Goal: Task Accomplishment & Management: Manage account settings

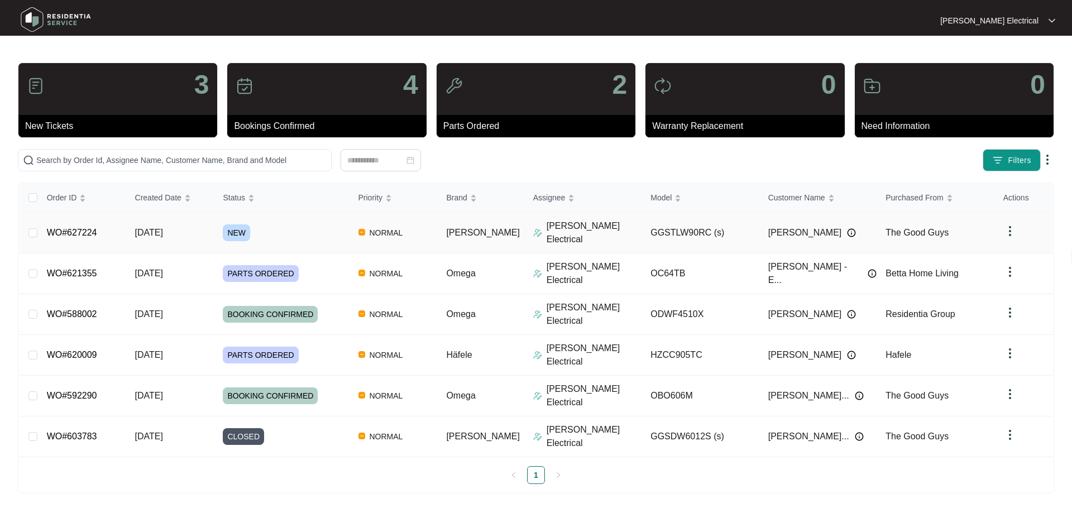
click at [546, 228] on p "[PERSON_NAME] Electrical" at bounding box center [593, 232] width 95 height 27
click at [76, 228] on link "WO#627224" at bounding box center [72, 232] width 50 height 9
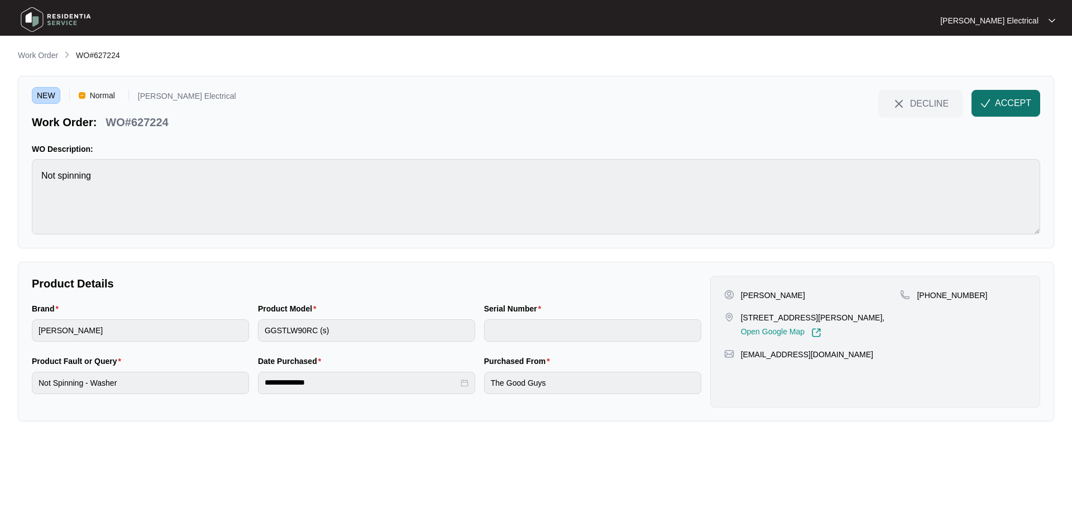
click at [1014, 98] on span "ACCEPT" at bounding box center [1013, 103] width 36 height 13
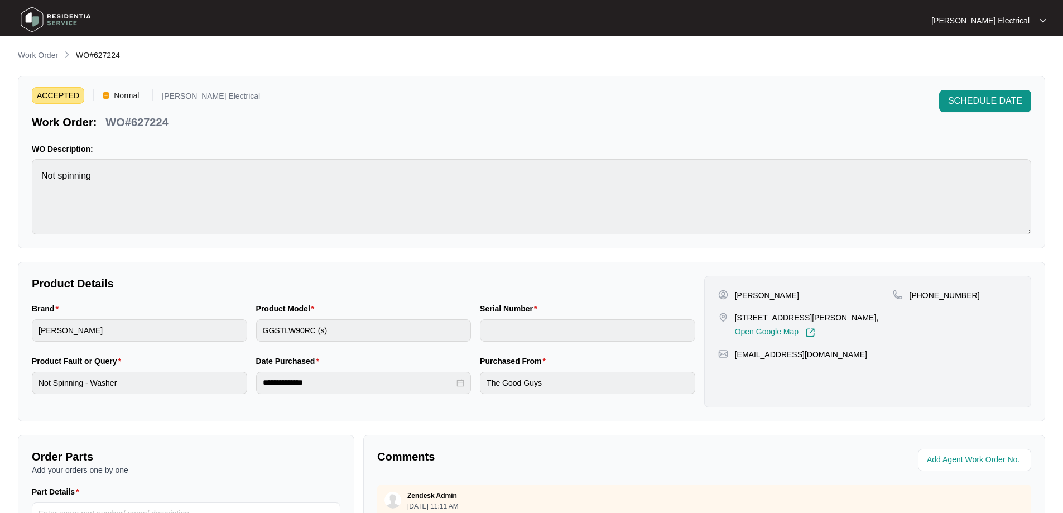
drag, startPoint x: 734, startPoint y: 318, endPoint x: 865, endPoint y: 318, distance: 131.2
click at [865, 318] on div "[STREET_ADDRESS][PERSON_NAME], Open Google Map" at bounding box center [805, 325] width 175 height 26
copy p "[STREET_ADDRESS][PERSON_NAME]"
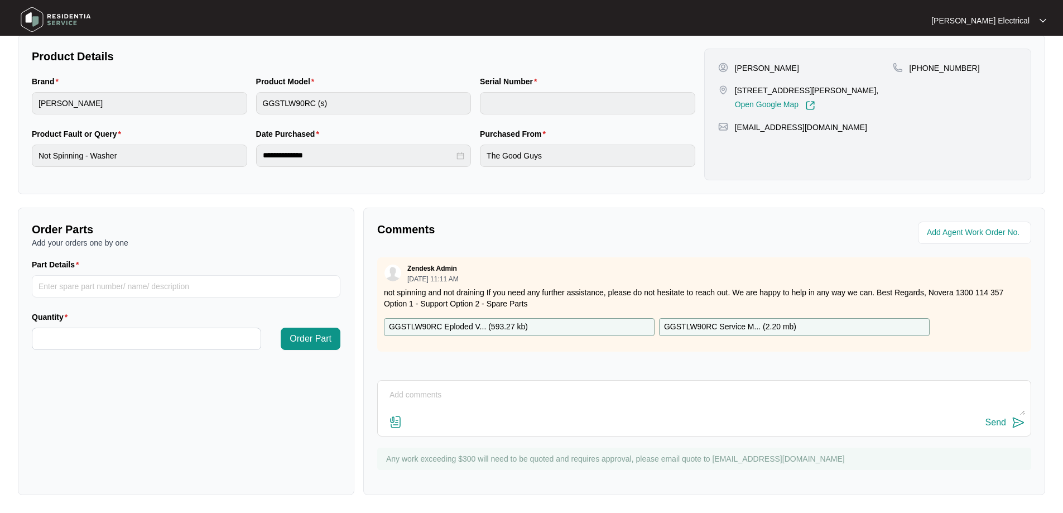
scroll to position [116, 0]
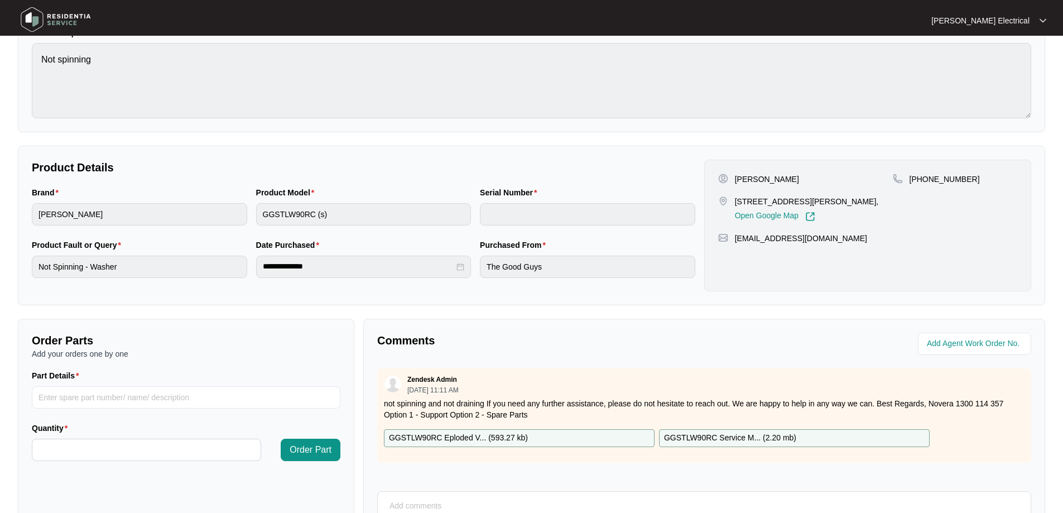
drag, startPoint x: 516, startPoint y: 435, endPoint x: 553, endPoint y: 457, distance: 42.5
click at [516, 435] on p "GGSTLW90RC Eploded V... ( 593.27 kb )" at bounding box center [458, 438] width 139 height 12
click at [745, 438] on p "GGSTLW90RC Service M... ( 2.20 mb )" at bounding box center [730, 438] width 132 height 12
click at [825, 370] on div "Zendesk Admin [DATE] 11:11 AM not spinning and not draining If you need any fur…" at bounding box center [704, 415] width 654 height 94
drag, startPoint x: 735, startPoint y: 178, endPoint x: 774, endPoint y: 177, distance: 39.6
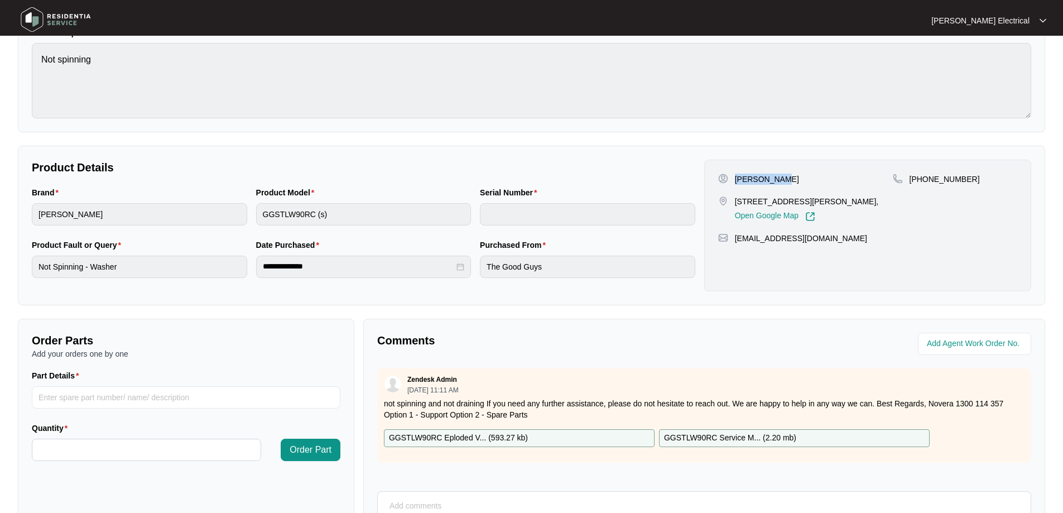
click at [774, 177] on div "[PERSON_NAME]" at bounding box center [805, 179] width 175 height 11
copy p "[PERSON_NAME]"
drag, startPoint x: 971, startPoint y: 172, endPoint x: 924, endPoint y: 182, distance: 47.4
click at [924, 182] on div "[PERSON_NAME] [STREET_ADDRESS][PERSON_NAME], Open Google Map [PHONE_NUMBER] [EM…" at bounding box center [867, 226] width 327 height 132
copy p "472545473"
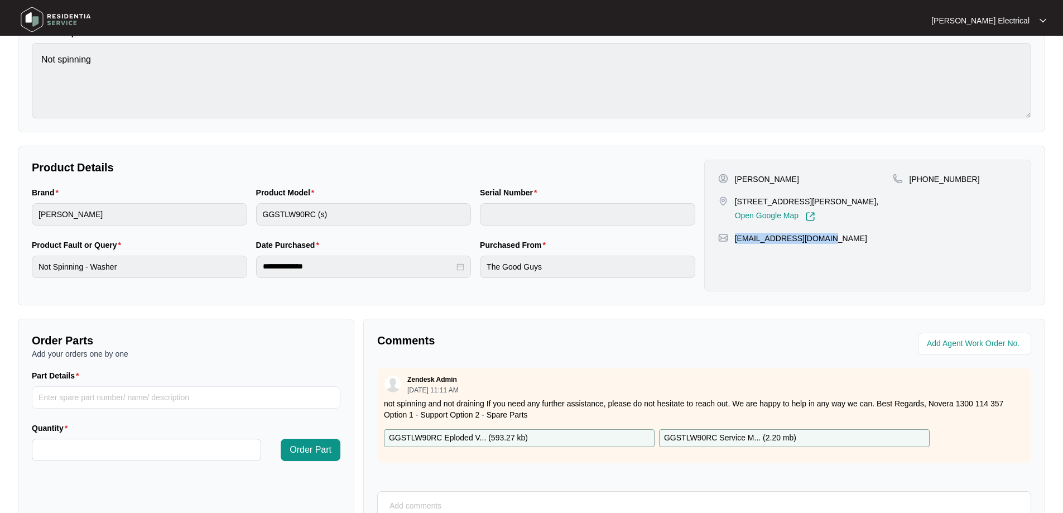
drag, startPoint x: 819, startPoint y: 246, endPoint x: 735, endPoint y: 248, distance: 83.8
click at [735, 244] on div "[EMAIL_ADDRESS][DOMAIN_NAME]" at bounding box center [867, 238] width 299 height 11
copy p "[EMAIL_ADDRESS][DOMAIN_NAME]"
